Goal: Task Accomplishment & Management: Complete application form

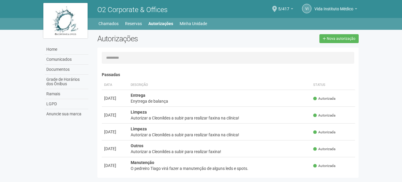
scroll to position [9, 0]
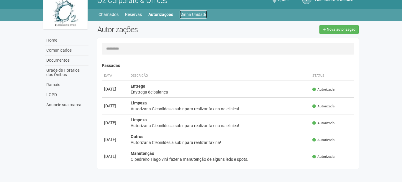
click at [188, 14] on link "Minha Unidade" at bounding box center [193, 14] width 27 height 8
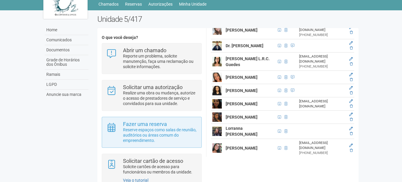
scroll to position [40, 0]
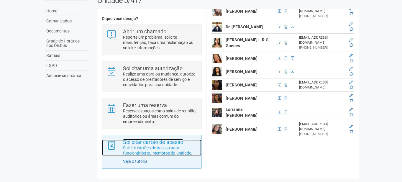
click at [142, 148] on p "Solicite cartões de acesso para funcionários ou membros da unidade." at bounding box center [160, 150] width 74 height 11
